Goal: Transaction & Acquisition: Purchase product/service

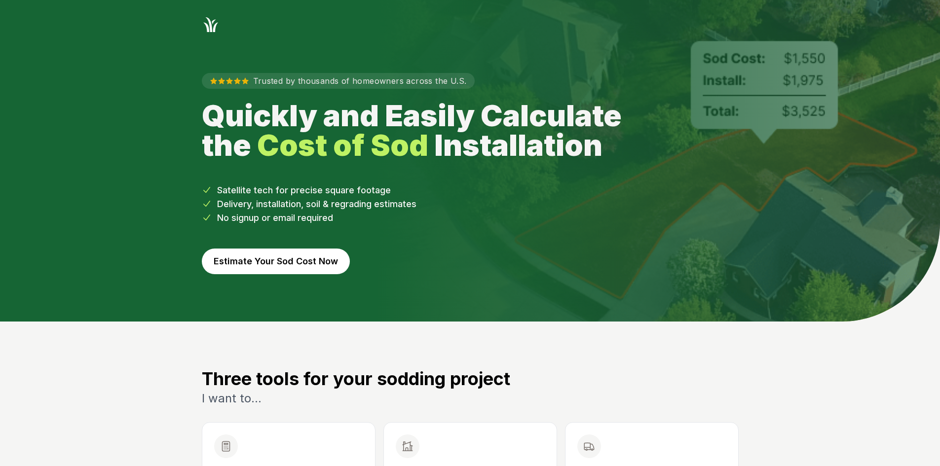
click at [233, 266] on button "Estimate Your Sod Cost Now" at bounding box center [276, 262] width 148 height 26
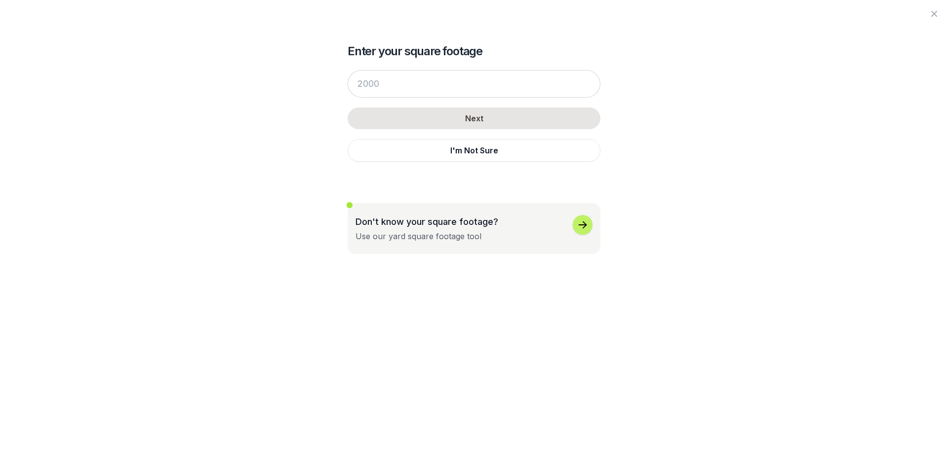
click at [423, 65] on div "Next I'm Not Sure" at bounding box center [473, 116] width 253 height 112
click at [433, 85] on input "number" at bounding box center [473, 84] width 253 height 28
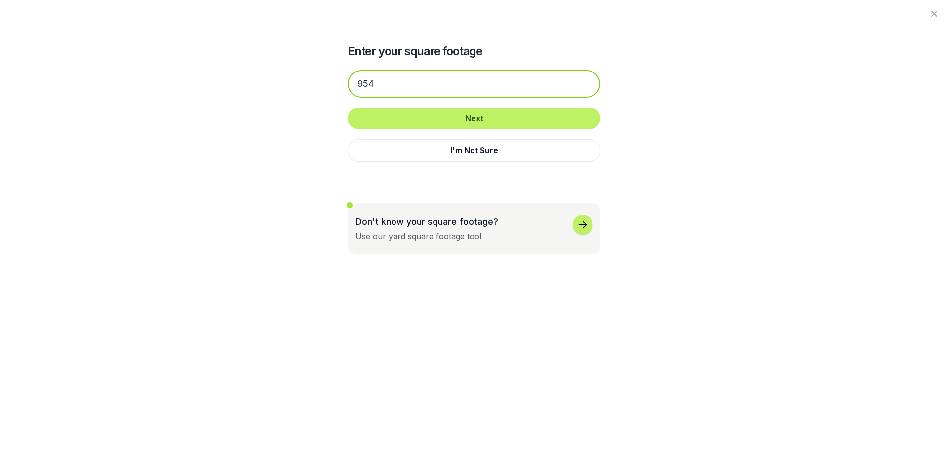
click at [448, 80] on input "954" at bounding box center [473, 84] width 253 height 28
type input "954"
click at [426, 151] on button "I'm Not Sure" at bounding box center [473, 150] width 253 height 23
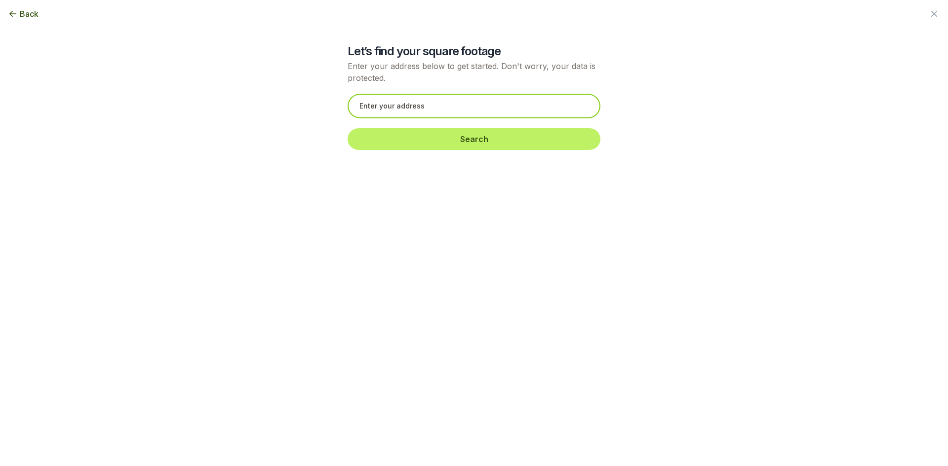
click at [391, 105] on input "text" at bounding box center [473, 106] width 253 height 25
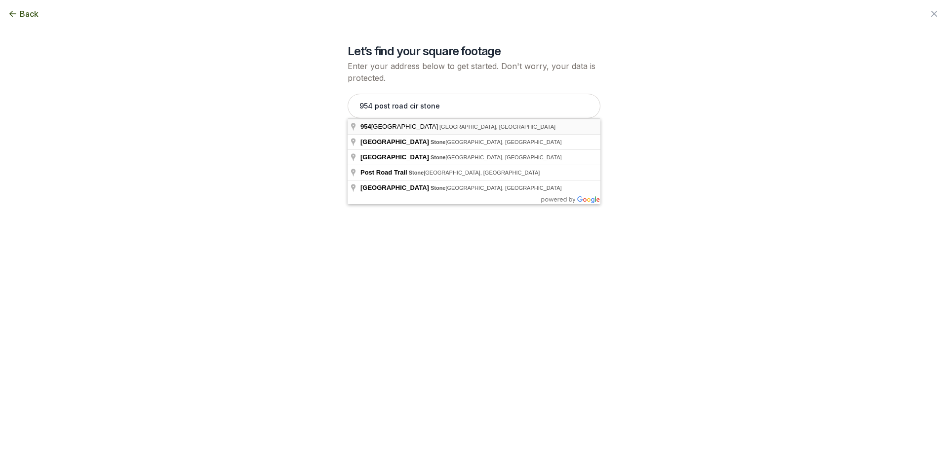
type input "[STREET_ADDRESS]"
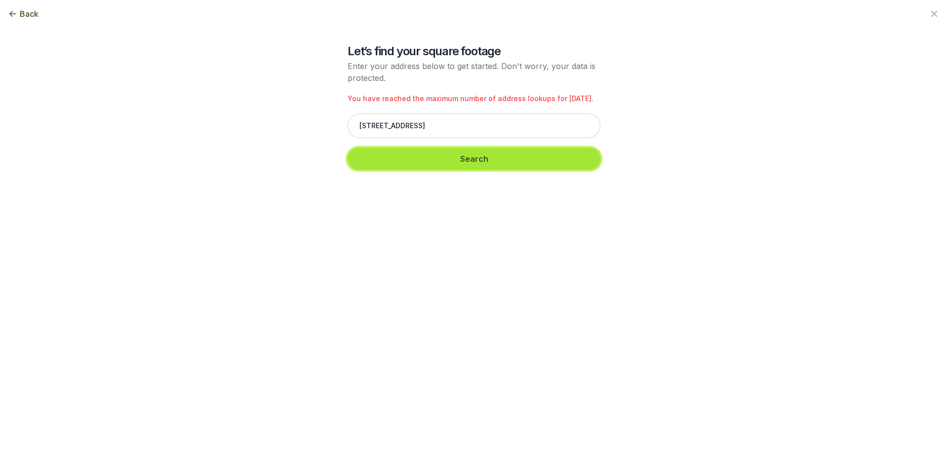
click at [411, 162] on button "Search" at bounding box center [473, 159] width 253 height 22
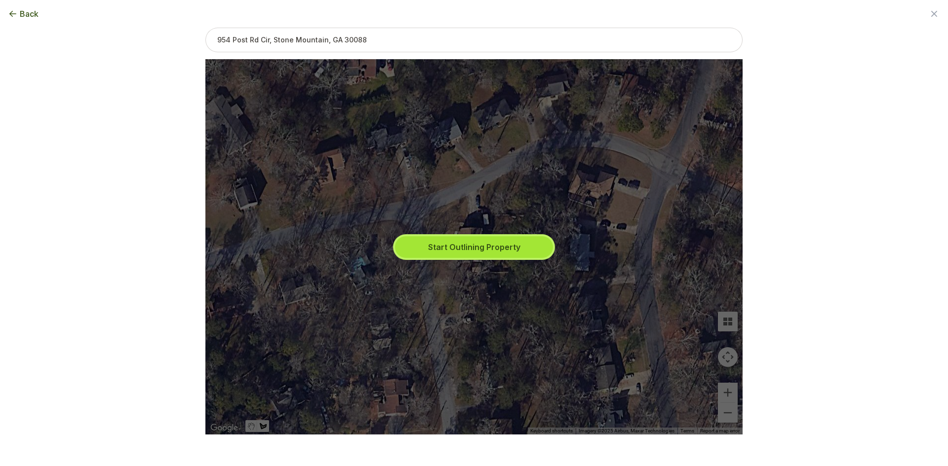
click at [502, 252] on button "Start Outlining Property" at bounding box center [474, 247] width 158 height 22
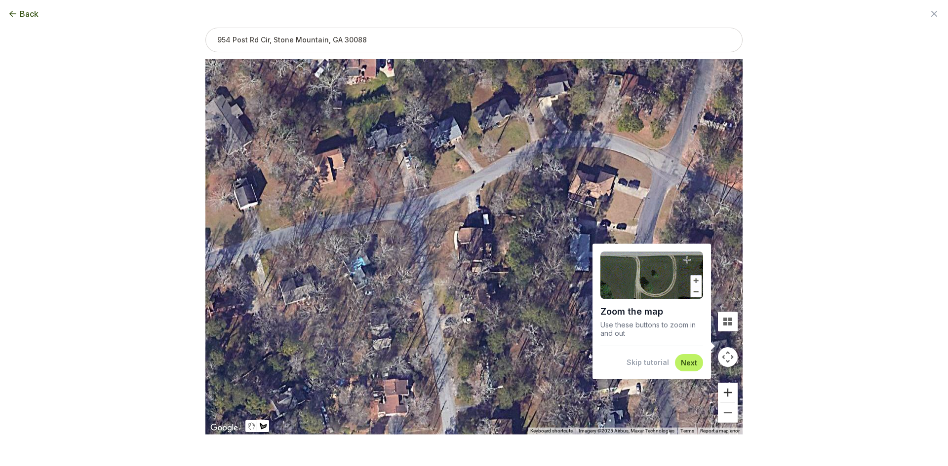
click at [721, 389] on button "Zoom in" at bounding box center [728, 393] width 20 height 20
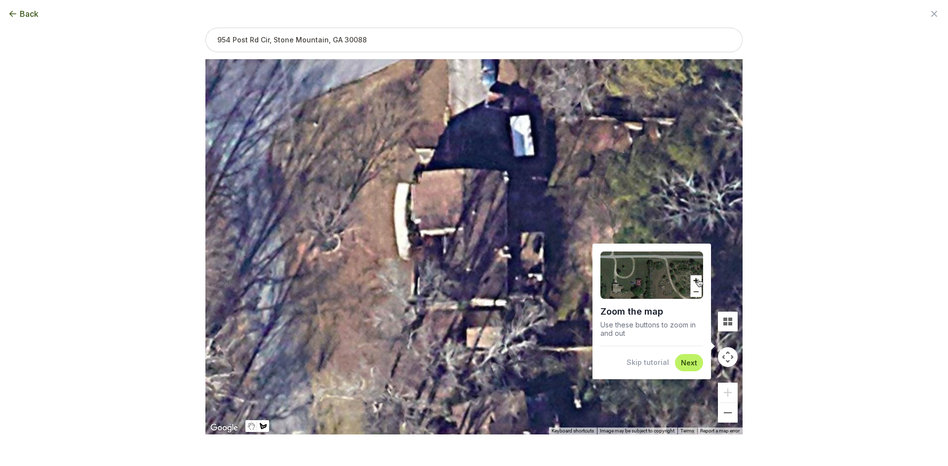
drag, startPoint x: 658, startPoint y: 364, endPoint x: 587, endPoint y: 346, distance: 74.0
click at [657, 364] on button "Skip tutorial" at bounding box center [647, 363] width 42 height 10
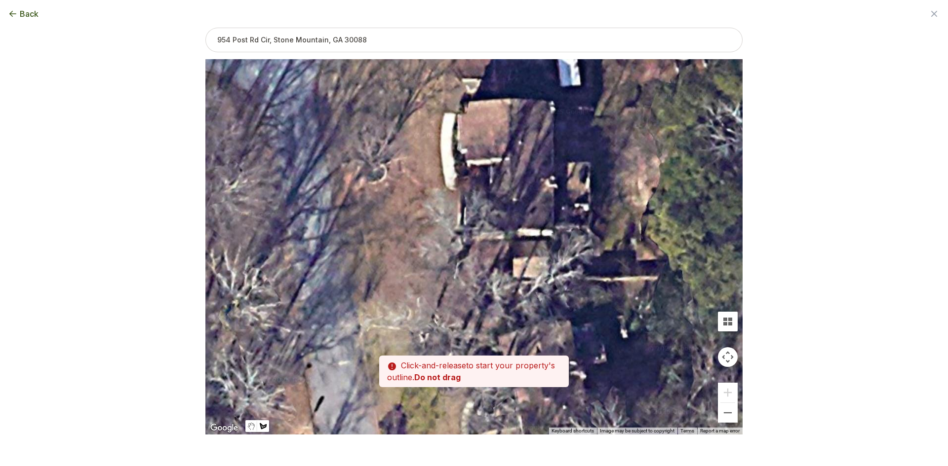
drag, startPoint x: 608, startPoint y: 312, endPoint x: 625, endPoint y: 269, distance: 47.2
click at [625, 269] on div at bounding box center [473, 248] width 537 height 376
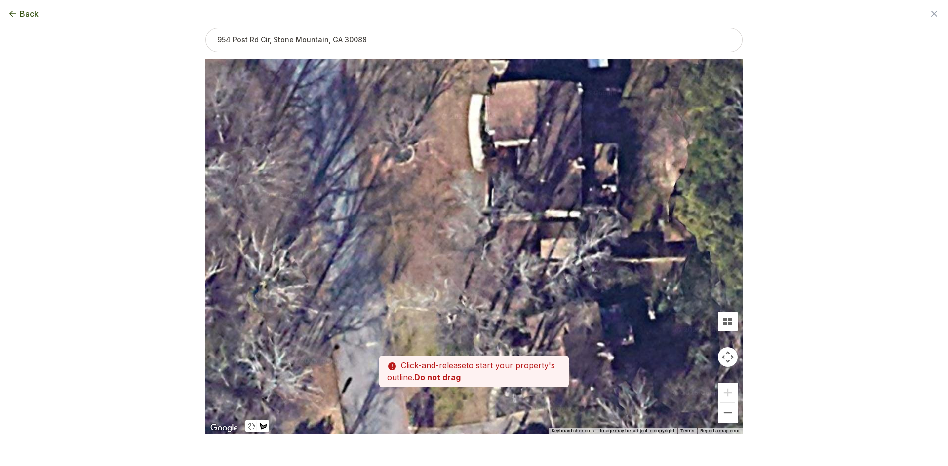
drag, startPoint x: 542, startPoint y: 261, endPoint x: 554, endPoint y: 255, distance: 13.9
click at [554, 255] on div at bounding box center [473, 247] width 537 height 376
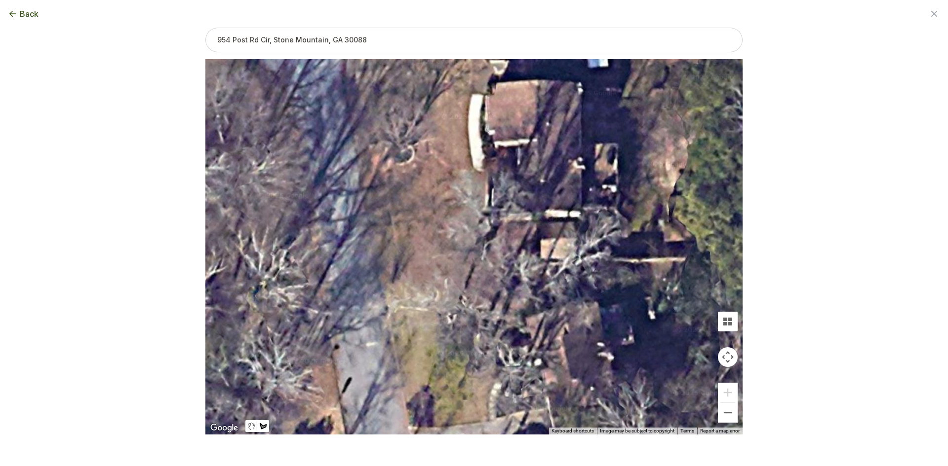
click at [487, 261] on div at bounding box center [473, 247] width 537 height 376
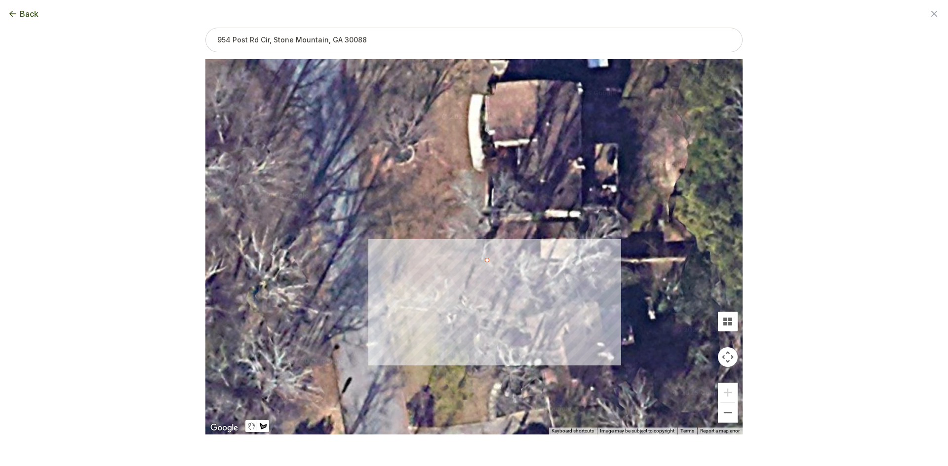
click at [383, 288] on div at bounding box center [473, 247] width 537 height 376
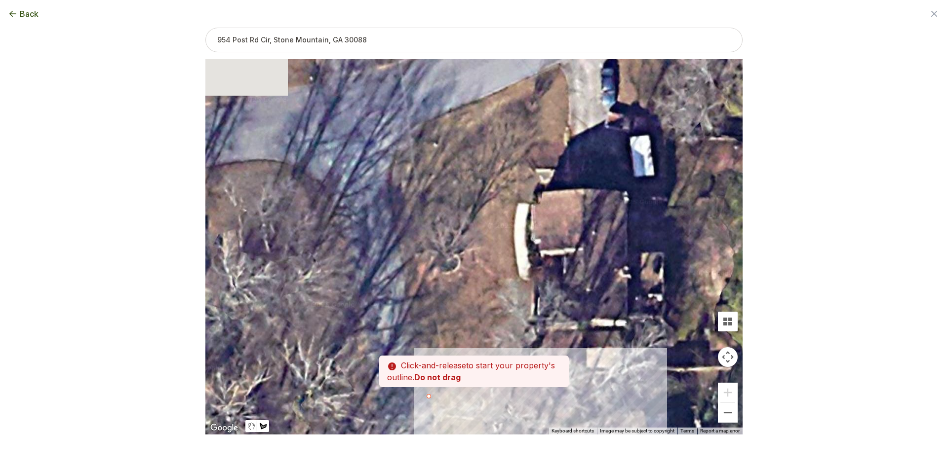
drag, startPoint x: 388, startPoint y: 250, endPoint x: 426, endPoint y: 348, distance: 105.0
click at [435, 367] on div "Zoom the map Use these buttons to zoom in and out Skip tutorial Next ← Move lef…" at bounding box center [473, 216] width 537 height 376
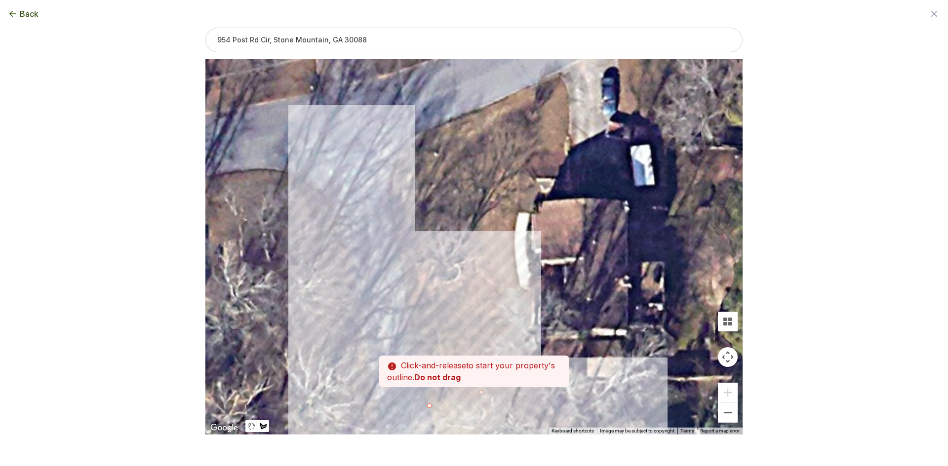
click at [396, 233] on div at bounding box center [473, 247] width 537 height 376
click at [390, 192] on div at bounding box center [473, 247] width 537 height 376
click at [401, 148] on div at bounding box center [473, 247] width 537 height 376
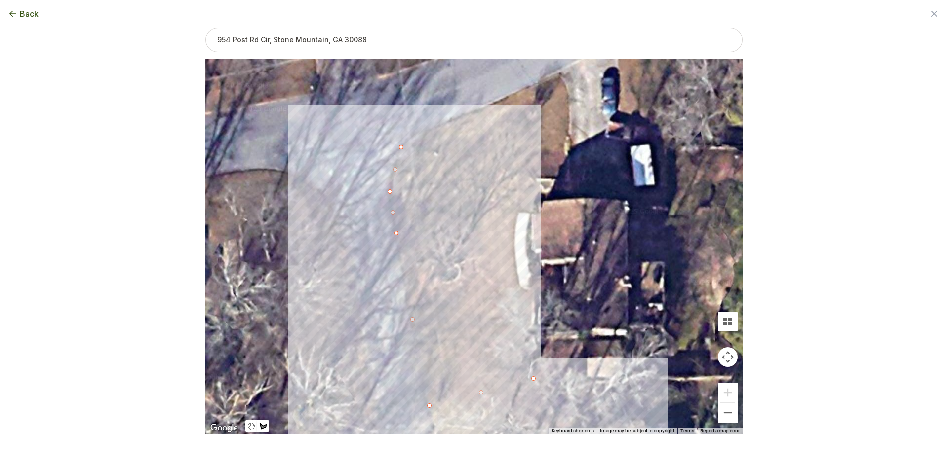
click at [418, 135] on div at bounding box center [473, 247] width 537 height 376
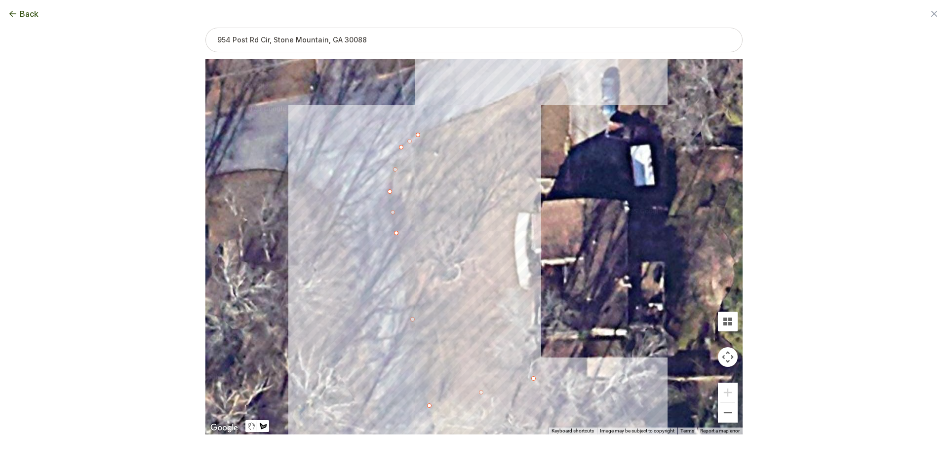
click at [558, 76] on div at bounding box center [473, 247] width 537 height 376
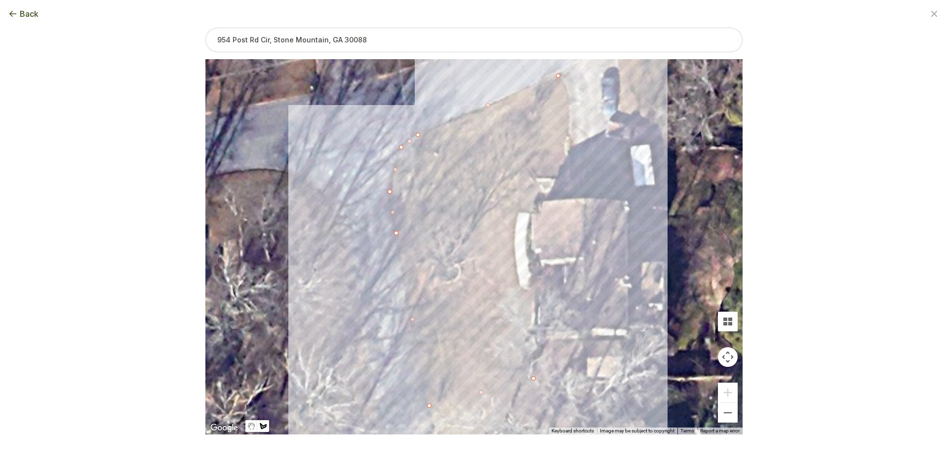
click at [569, 86] on div at bounding box center [473, 247] width 537 height 376
drag, startPoint x: 567, startPoint y: 119, endPoint x: 567, endPoint y: 131, distance: 11.4
click at [567, 120] on div at bounding box center [473, 247] width 537 height 376
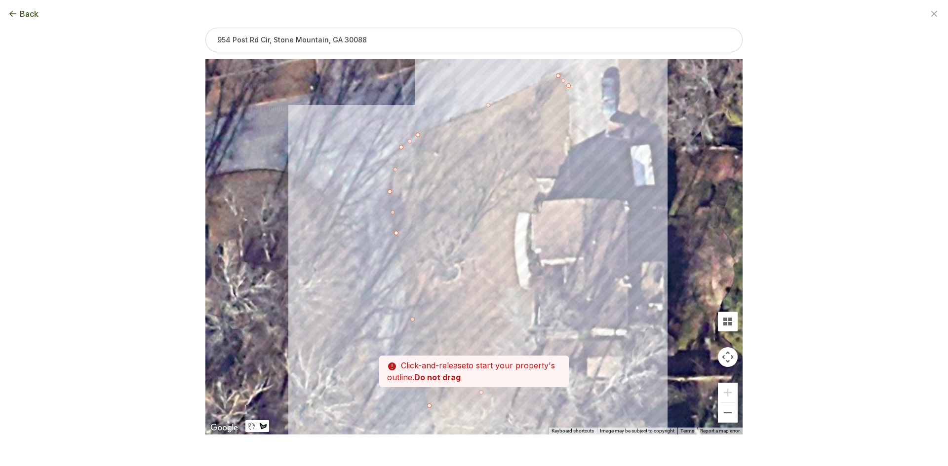
click at [567, 152] on div at bounding box center [473, 247] width 537 height 376
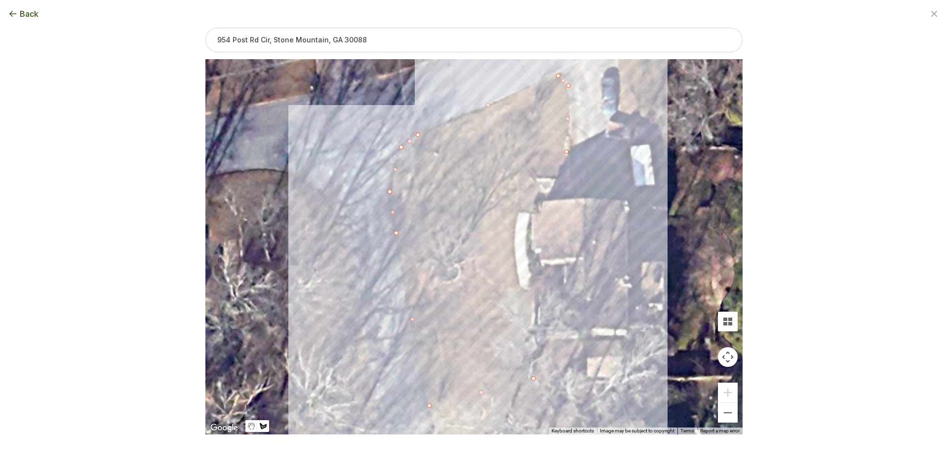
click at [546, 177] on div at bounding box center [473, 247] width 537 height 376
click at [520, 199] on div at bounding box center [473, 247] width 537 height 376
click at [515, 232] on div at bounding box center [473, 247] width 537 height 376
click at [515, 271] on div at bounding box center [473, 247] width 537 height 376
click at [522, 294] on div at bounding box center [473, 247] width 537 height 376
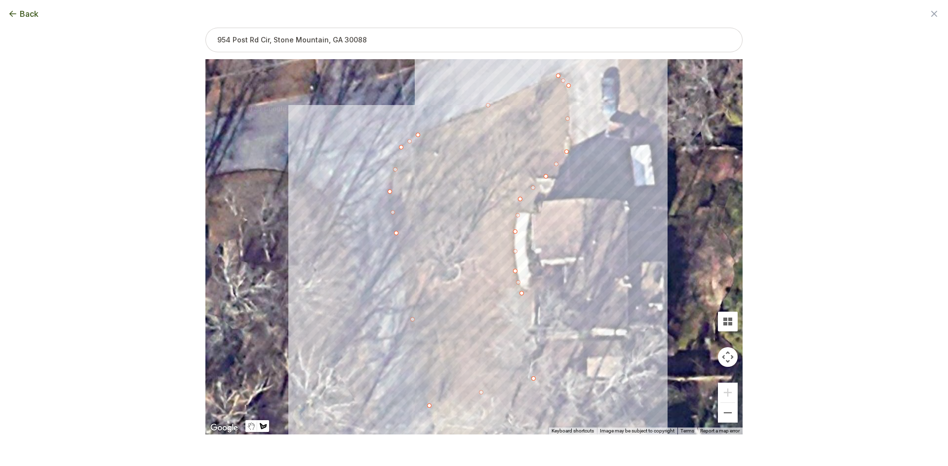
click at [534, 378] on div at bounding box center [473, 247] width 537 height 376
drag, startPoint x: 584, startPoint y: 271, endPoint x: 585, endPoint y: 282, distance: 11.4
click at [585, 282] on div "6228 sqft" at bounding box center [473, 247] width 537 height 376
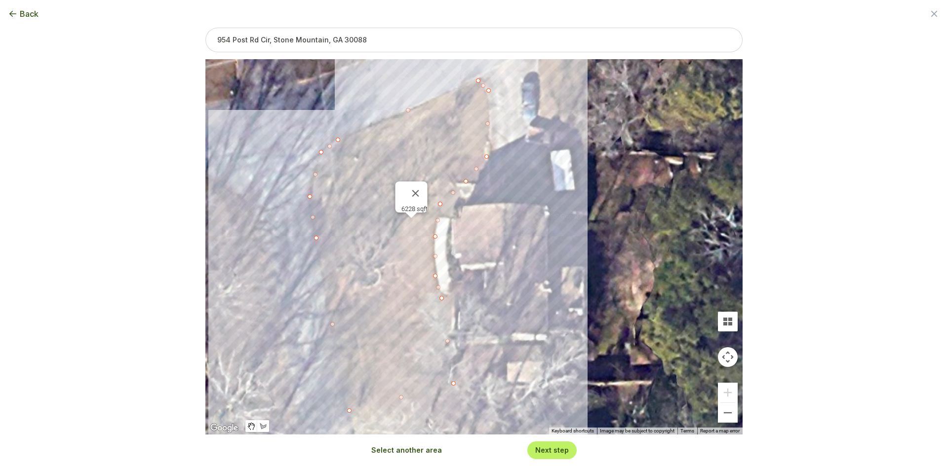
drag, startPoint x: 576, startPoint y: 292, endPoint x: 465, endPoint y: 267, distance: 113.9
click at [465, 267] on div "6228 sqft" at bounding box center [473, 247] width 537 height 376
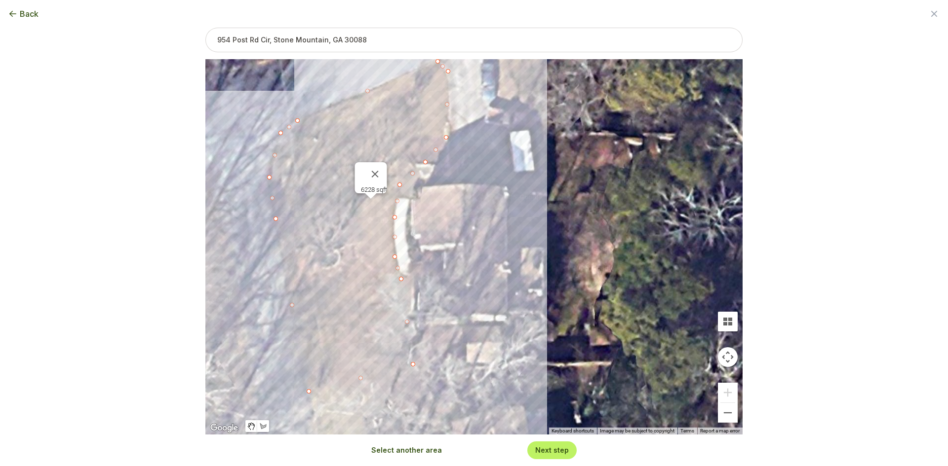
click at [422, 458] on div "Select another area Next step" at bounding box center [473, 450] width 221 height 17
click at [420, 452] on button "Select another area" at bounding box center [406, 451] width 71 height 10
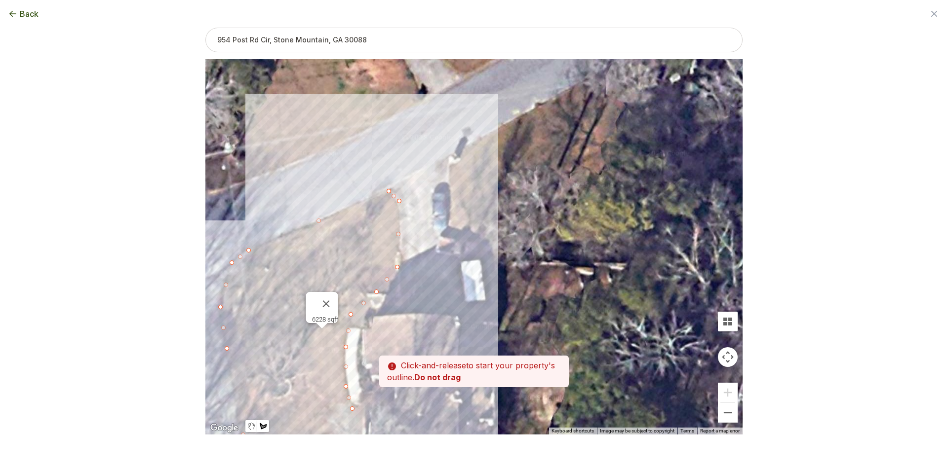
drag, startPoint x: 478, startPoint y: 230, endPoint x: 425, endPoint y: 346, distance: 127.7
click at [428, 350] on div at bounding box center [473, 247] width 537 height 376
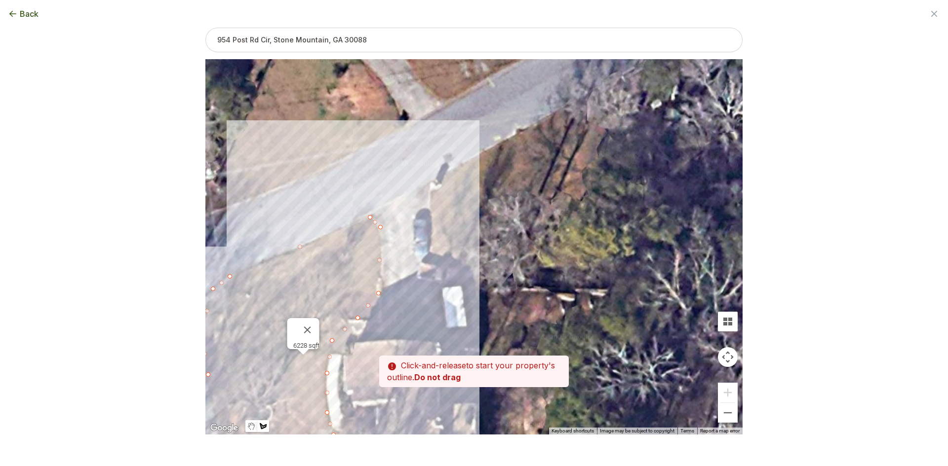
drag, startPoint x: 491, startPoint y: 228, endPoint x: 472, endPoint y: 256, distance: 33.1
click at [472, 256] on div at bounding box center [473, 247] width 537 height 376
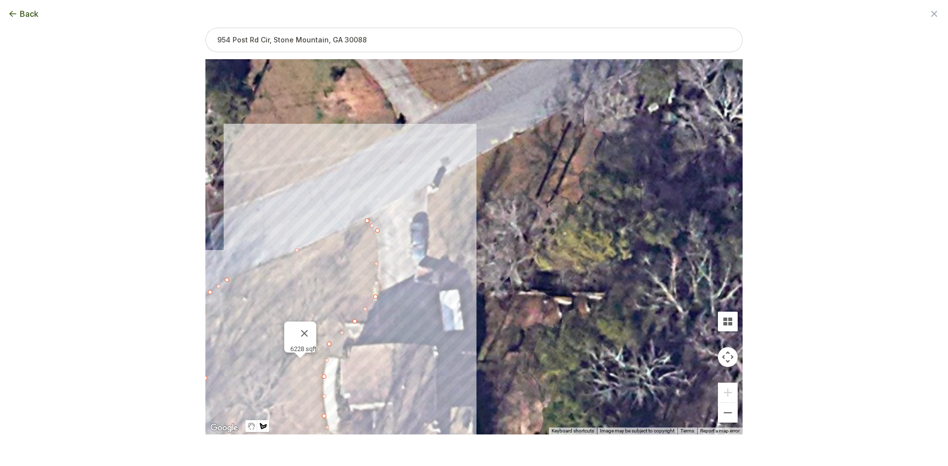
drag, startPoint x: 430, startPoint y: 257, endPoint x: 426, endPoint y: 236, distance: 21.5
click at [429, 257] on div at bounding box center [473, 248] width 537 height 376
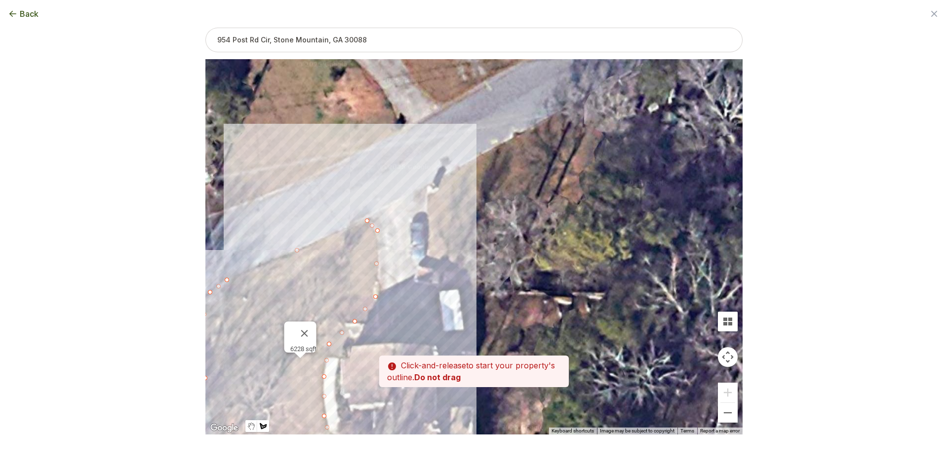
click at [428, 256] on div at bounding box center [473, 248] width 537 height 376
click at [425, 186] on div at bounding box center [473, 248] width 537 height 376
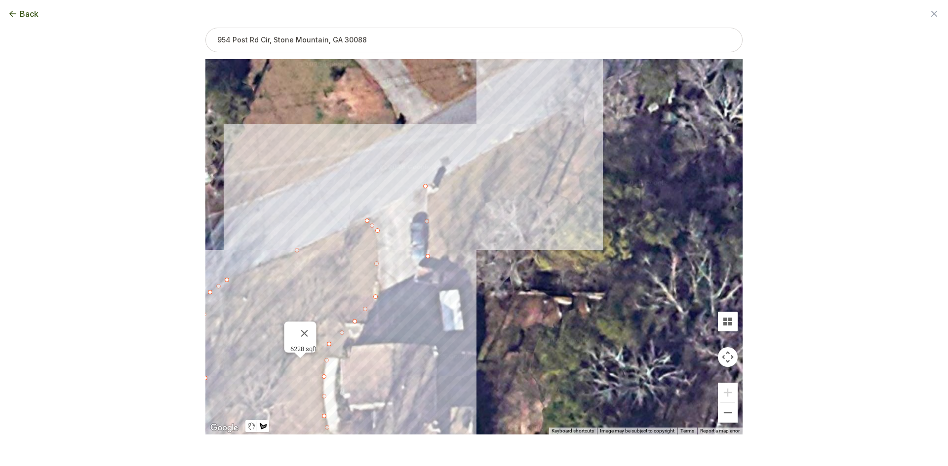
click at [577, 101] on div at bounding box center [473, 248] width 537 height 376
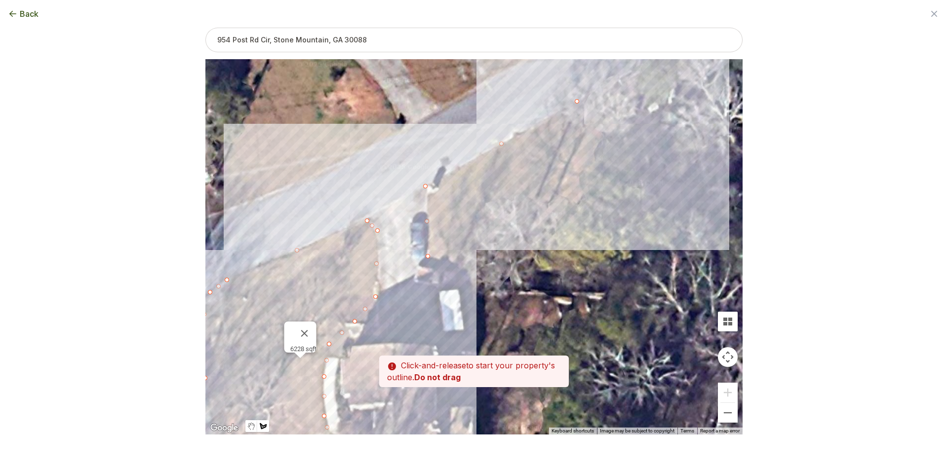
drag, startPoint x: 659, startPoint y: 232, endPoint x: 635, endPoint y: 174, distance: 63.1
click at [635, 174] on div at bounding box center [473, 248] width 537 height 376
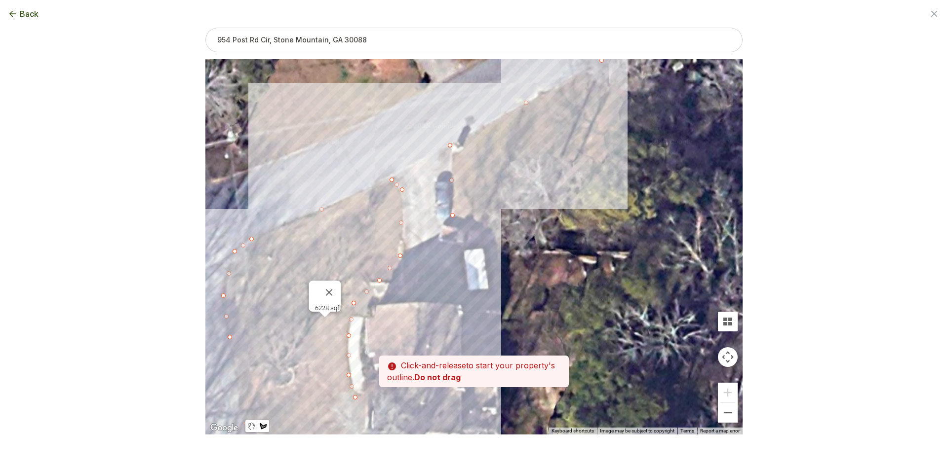
drag, startPoint x: 599, startPoint y: 177, endPoint x: 615, endPoint y: 145, distance: 36.0
click at [615, 145] on div at bounding box center [473, 248] width 537 height 376
click at [607, 155] on div at bounding box center [473, 248] width 537 height 376
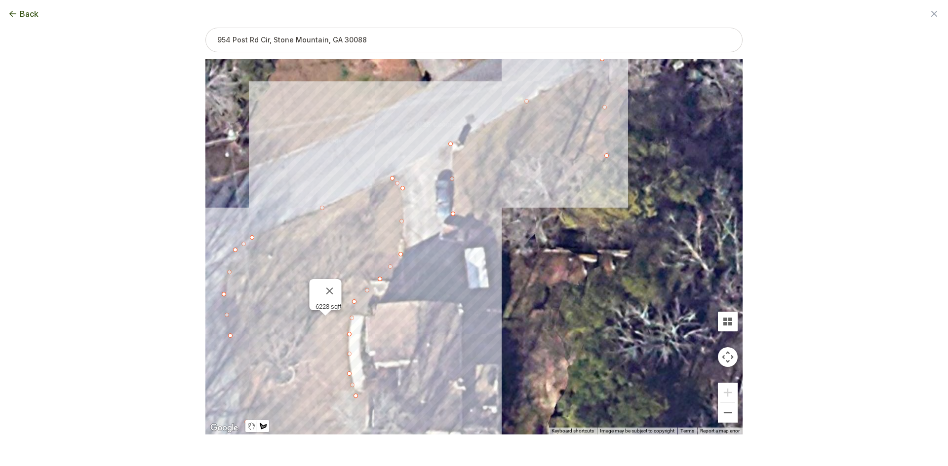
click at [452, 215] on div at bounding box center [473, 248] width 537 height 376
type input "8434"
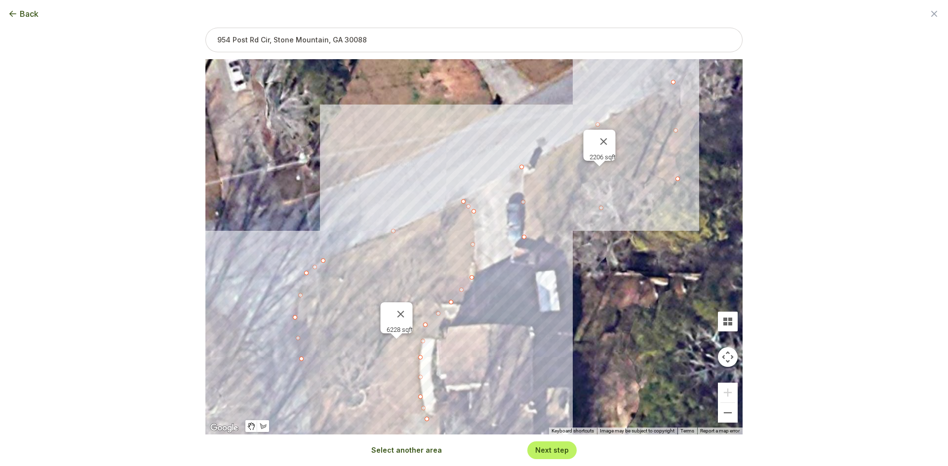
drag, startPoint x: 391, startPoint y: 229, endPoint x: 464, endPoint y: 252, distance: 76.8
click at [464, 252] on div "6228 sqft 2206 sqft" at bounding box center [473, 247] width 537 height 376
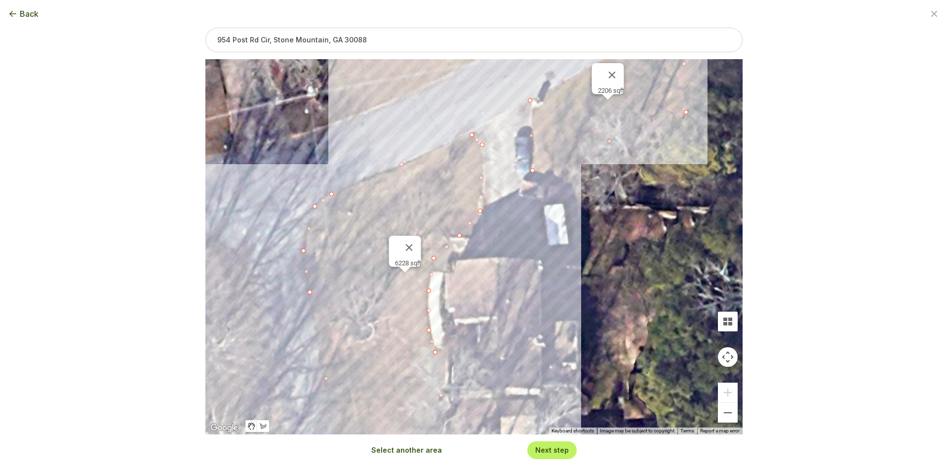
drag, startPoint x: 573, startPoint y: 285, endPoint x: 582, endPoint y: 210, distance: 75.5
click at [582, 210] on div "6228 sqft 2206 sqft" at bounding box center [473, 247] width 537 height 376
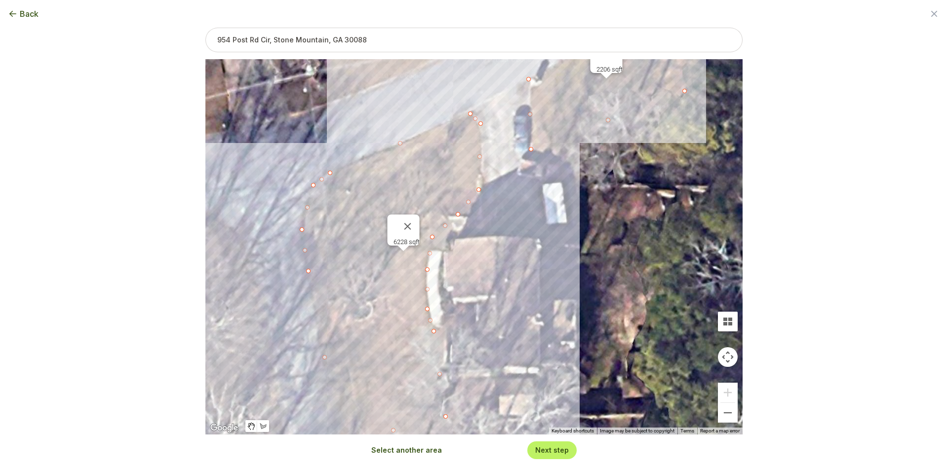
drag, startPoint x: 605, startPoint y: 304, endPoint x: 603, endPoint y: 281, distance: 23.3
click at [603, 281] on div "6228 sqft 2206 sqft" at bounding box center [473, 247] width 537 height 376
